Goal: Navigation & Orientation: Find specific page/section

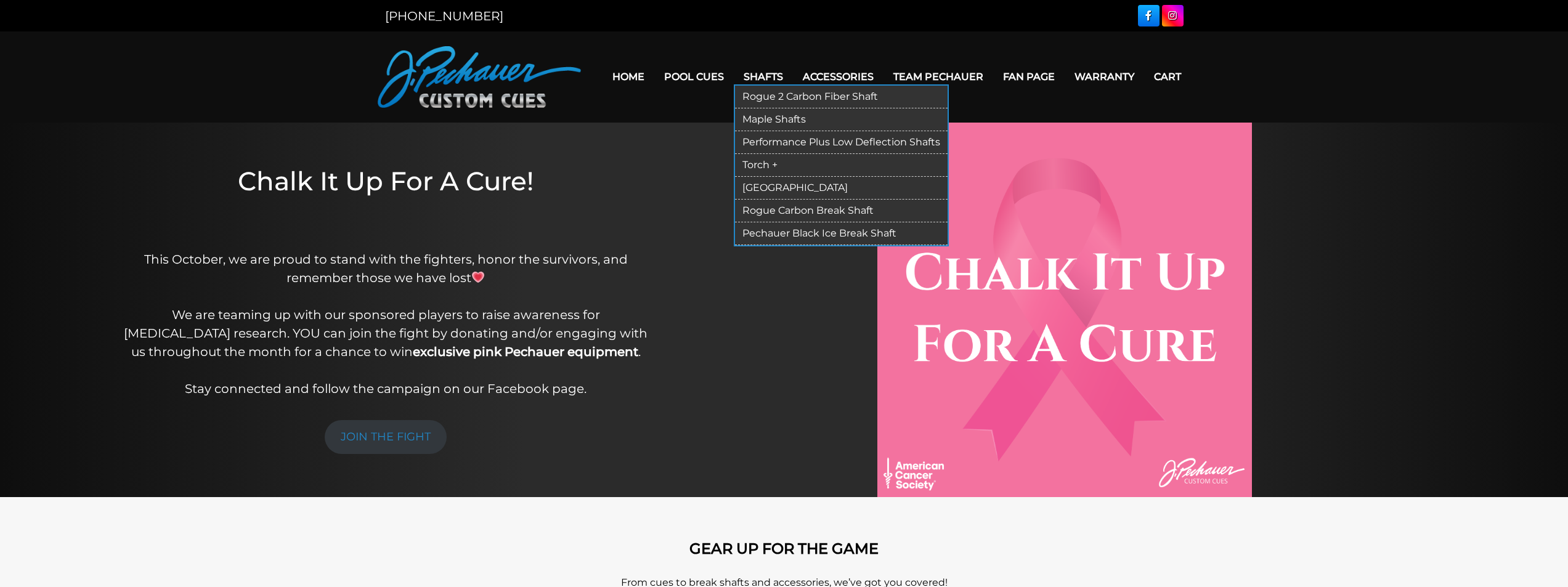
click at [819, 142] on link "Performance Plus Low Deflection Shafts" at bounding box center [841, 142] width 213 height 23
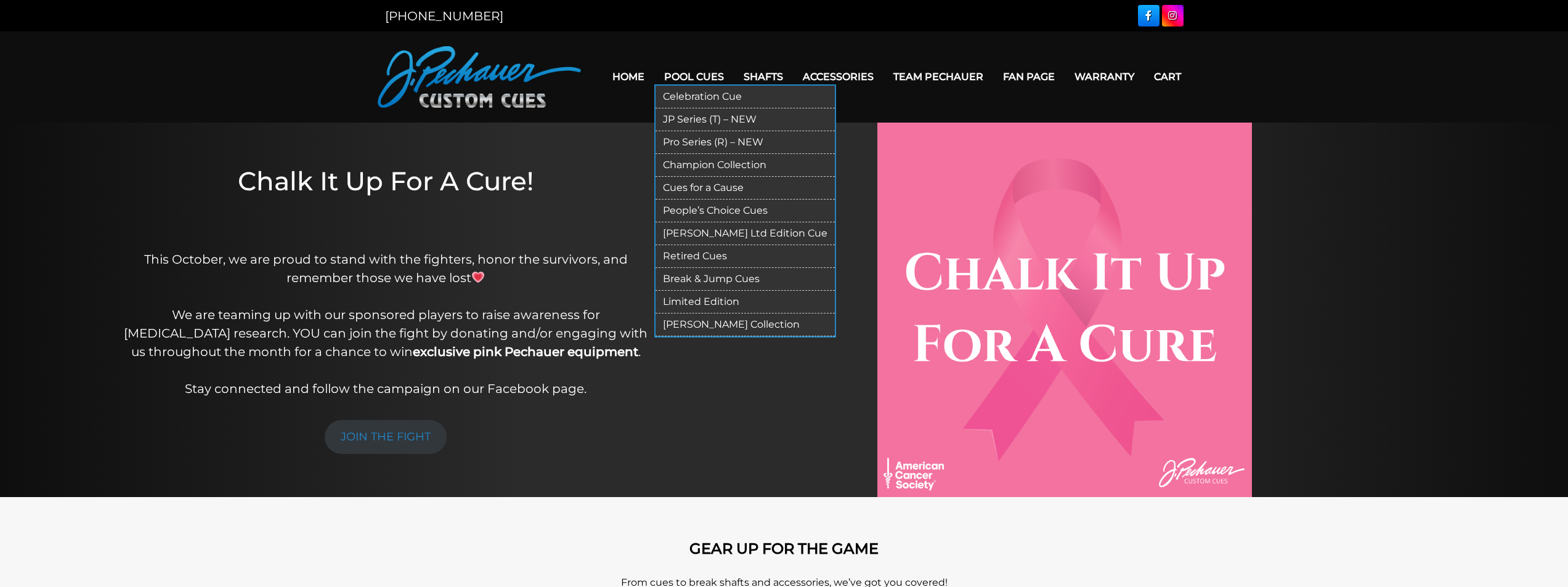
click at [682, 119] on link "JP Series (T) – NEW" at bounding box center [745, 119] width 180 height 23
